Goal: Navigation & Orientation: Find specific page/section

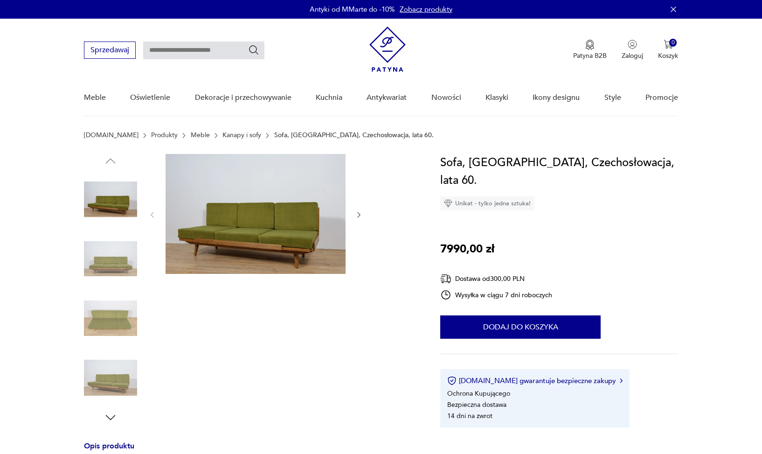
click at [104, 265] on img at bounding box center [110, 258] width 53 height 53
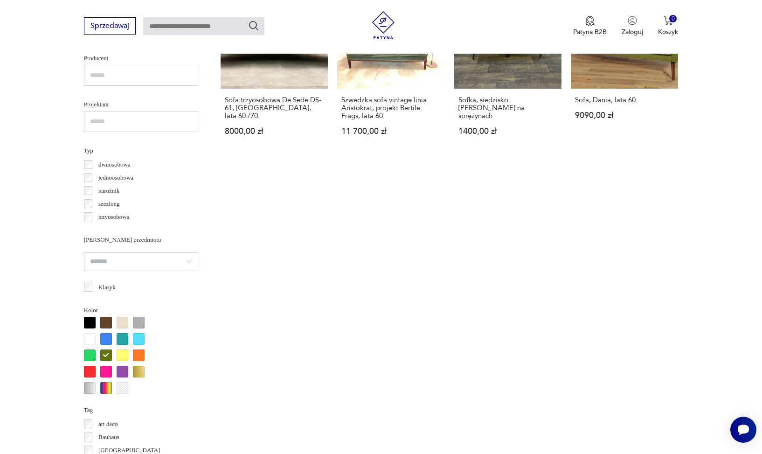
scroll to position [693, 0]
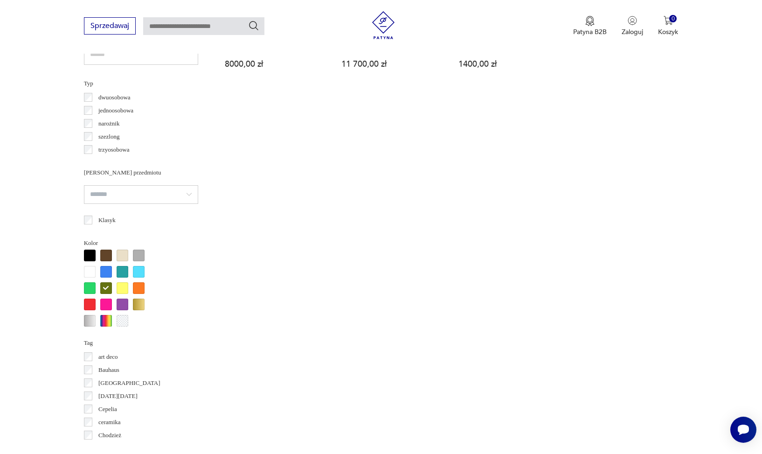
click at [140, 286] on div at bounding box center [139, 288] width 12 height 12
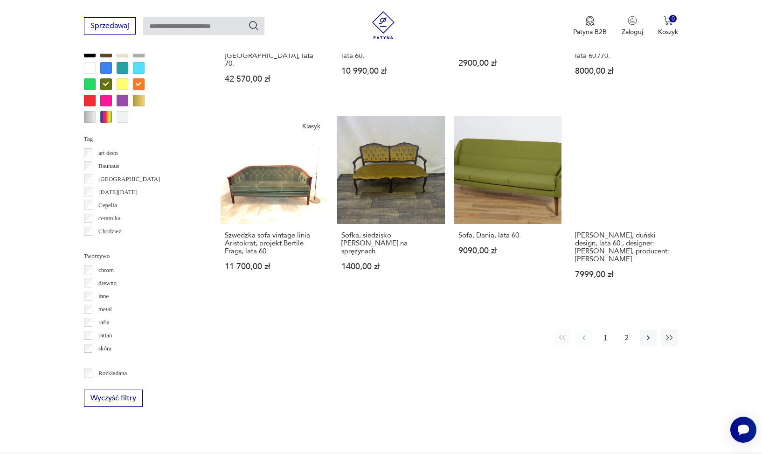
scroll to position [931, 0]
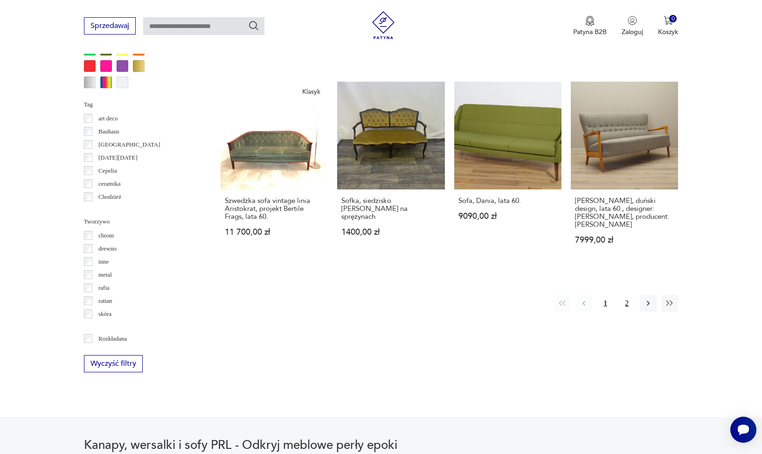
click at [626, 303] on button "2" at bounding box center [626, 303] width 17 height 17
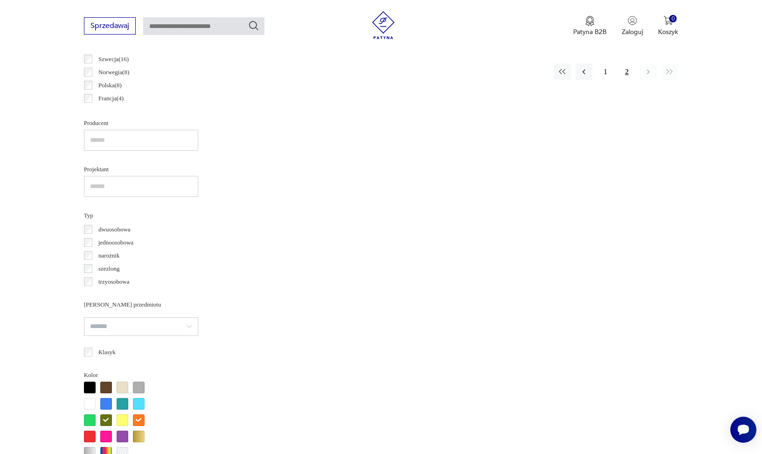
scroll to position [679, 0]
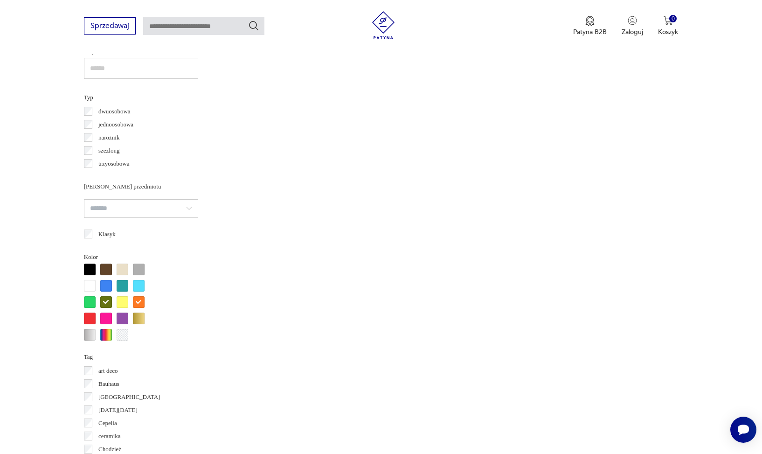
click at [142, 298] on div at bounding box center [139, 302] width 12 height 12
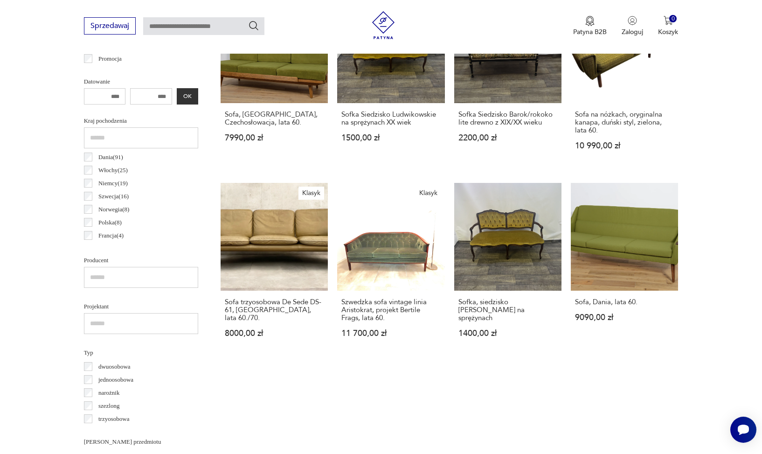
scroll to position [545, 0]
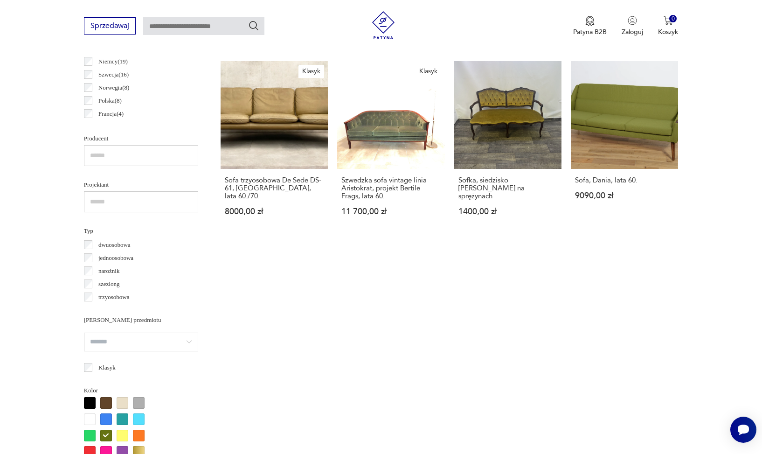
click at [107, 402] on div at bounding box center [106, 403] width 12 height 12
